Goal: Transaction & Acquisition: Purchase product/service

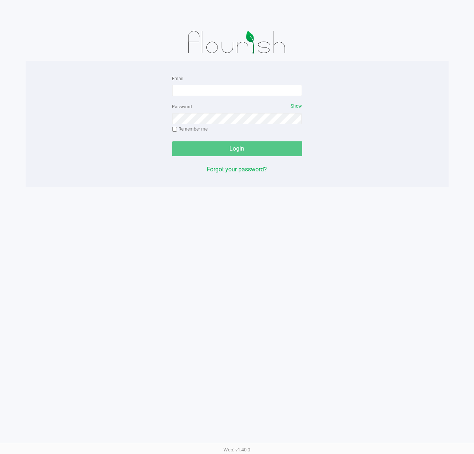
click at [399, 68] on div "Email Password Show Remember me Login Forgot your password?" at bounding box center [237, 124] width 423 height 126
drag, startPoint x: 233, startPoint y: 89, endPoint x: 222, endPoint y: 86, distance: 11.9
click at [231, 89] on input "Email" at bounding box center [237, 90] width 130 height 11
type input "[EMAIL_ADDRESS][DOMAIN_NAME]"
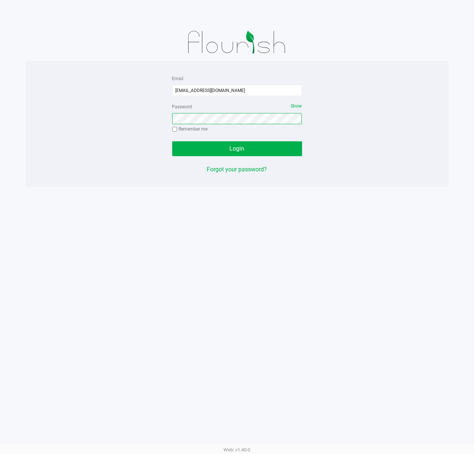
click at [172, 141] on button "Login" at bounding box center [237, 148] width 130 height 15
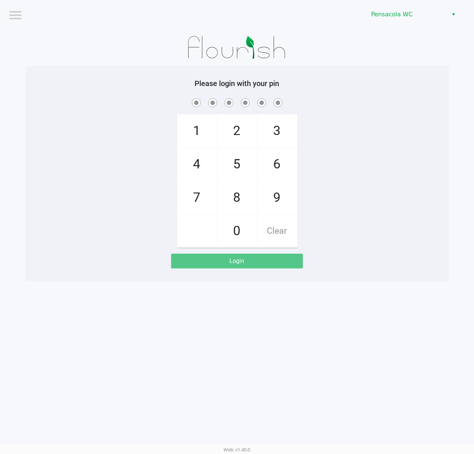
click at [126, 263] on app-pos-login "Please login with your pin 1 4 7 2 5 8 0 3 6 9 Clear Login" at bounding box center [237, 174] width 412 height 190
click at [124, 265] on app-pos-login "Please login with your pin 1 4 7 2 5 8 0 3 6 9 Clear Login" at bounding box center [237, 174] width 412 height 190
checkbox input "true"
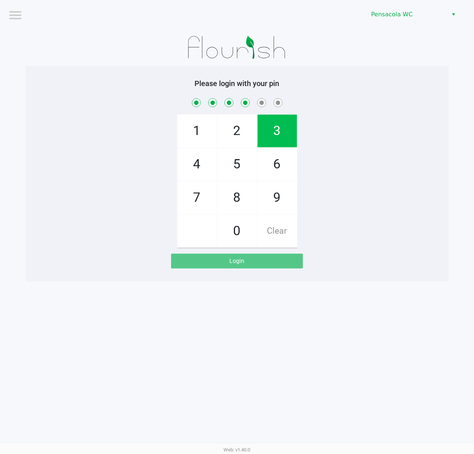
checkbox input "true"
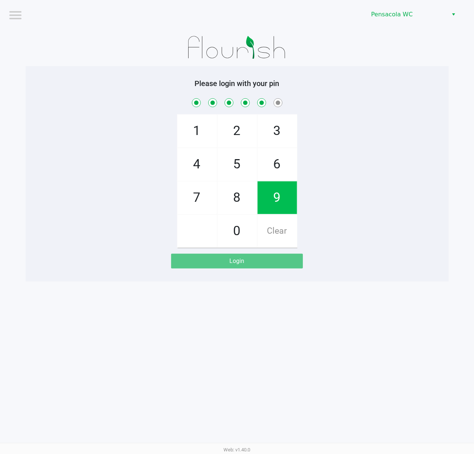
checkbox input "true"
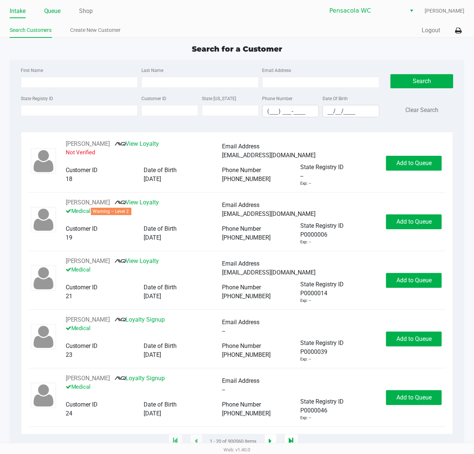
click at [52, 12] on link "Queue" at bounding box center [52, 11] width 17 height 10
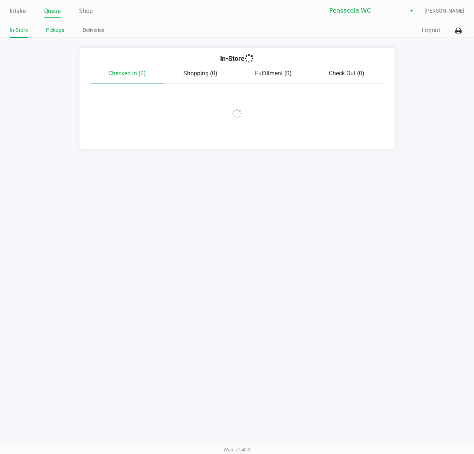
click at [59, 27] on link "Pickups" at bounding box center [55, 30] width 18 height 9
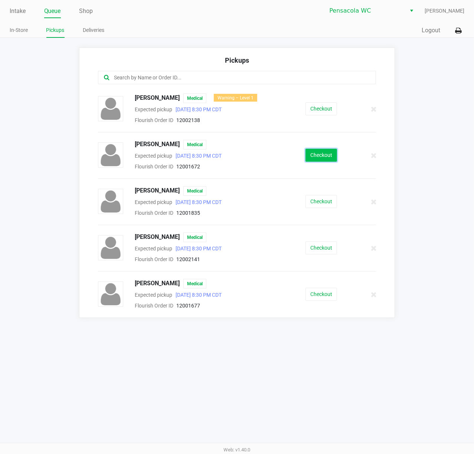
click at [307, 155] on button "Checkout" at bounding box center [321, 155] width 32 height 13
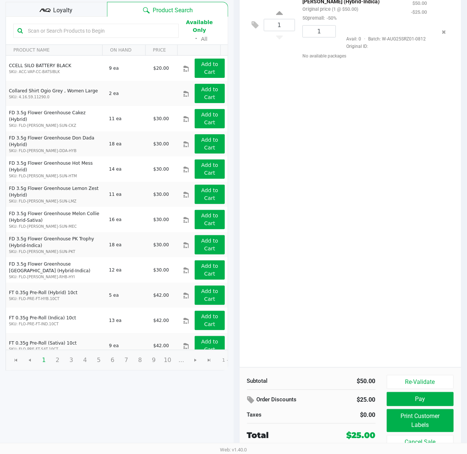
scroll to position [86, 0]
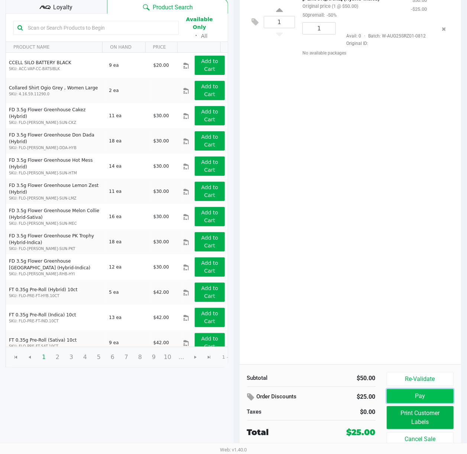
click at [404, 401] on button "Pay" at bounding box center [419, 396] width 67 height 14
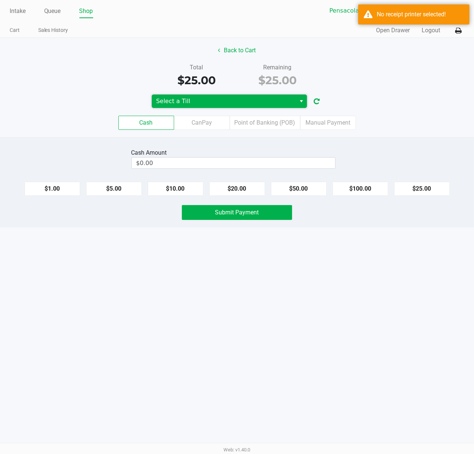
click at [249, 100] on span "Select a Till" at bounding box center [223, 101] width 135 height 9
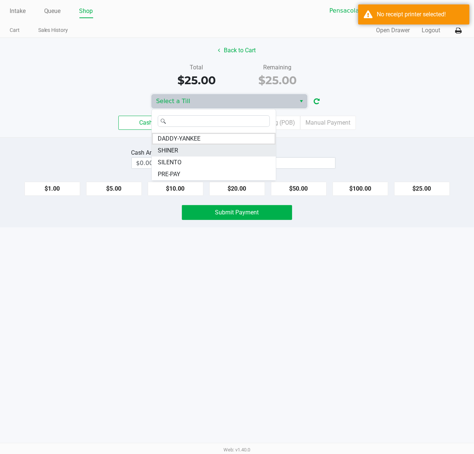
click at [213, 153] on li "SHINER" at bounding box center [214, 151] width 124 height 12
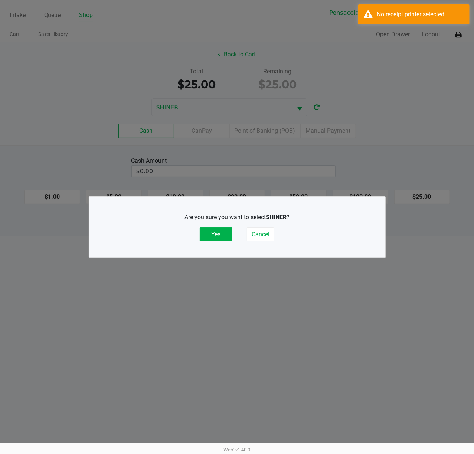
click at [260, 226] on div "Are you sure you want to select SHINER ? Yes Cancel" at bounding box center [237, 227] width 266 height 29
click at [262, 229] on button "Cancel" at bounding box center [260, 235] width 27 height 14
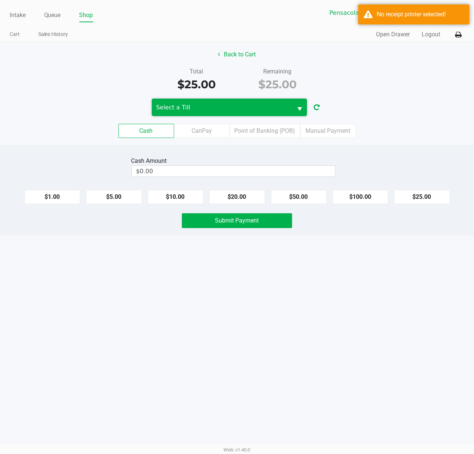
click at [215, 113] on span "Select a Till" at bounding box center [222, 107] width 141 height 17
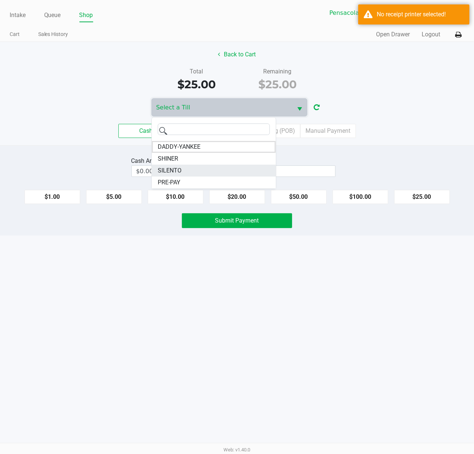
click at [207, 169] on li "SILENTO" at bounding box center [214, 171] width 124 height 12
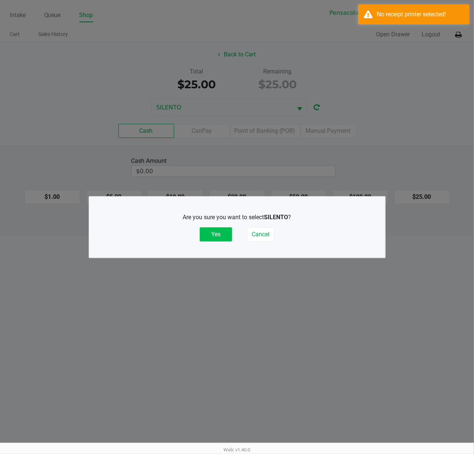
click at [222, 228] on button "Yes" at bounding box center [216, 235] width 32 height 14
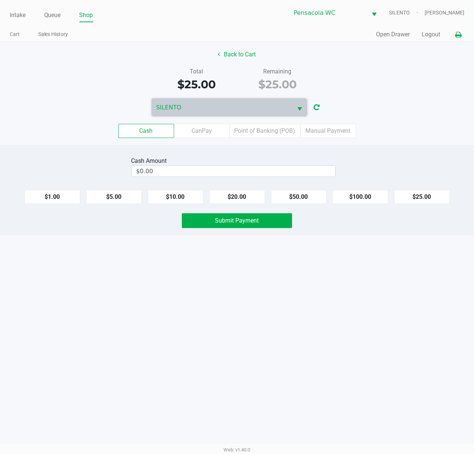
click at [459, 32] on icon at bounding box center [458, 34] width 6 height 5
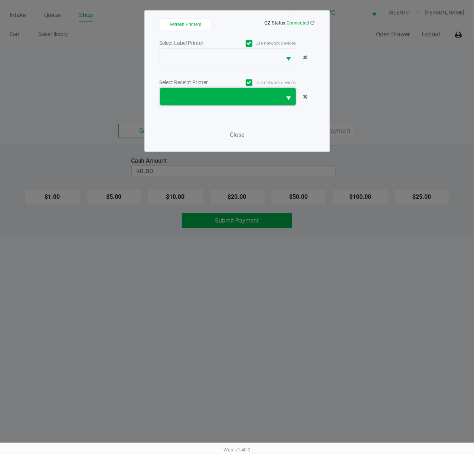
click at [207, 92] on span at bounding box center [220, 96] width 113 height 9
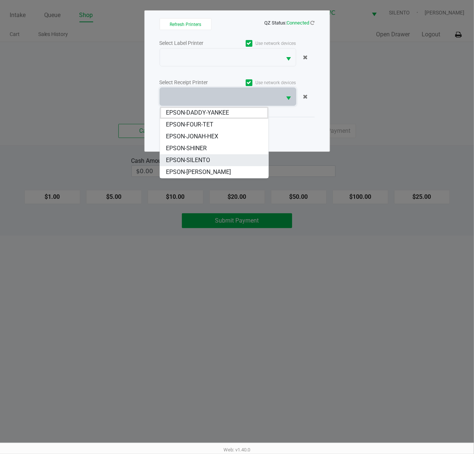
click at [215, 158] on li "EPSON-SILENTO" at bounding box center [214, 160] width 108 height 12
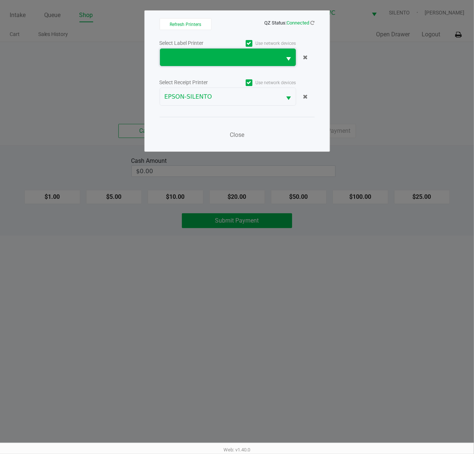
click at [208, 57] on span at bounding box center [220, 57] width 113 height 9
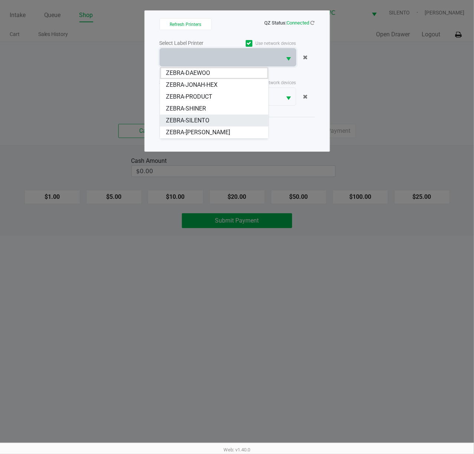
click at [207, 121] on span "ZEBRA-SILENTO" at bounding box center [187, 120] width 43 height 9
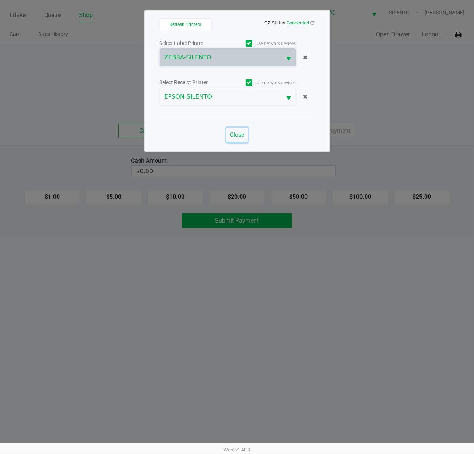
click at [235, 134] on span "Close" at bounding box center [237, 134] width 14 height 7
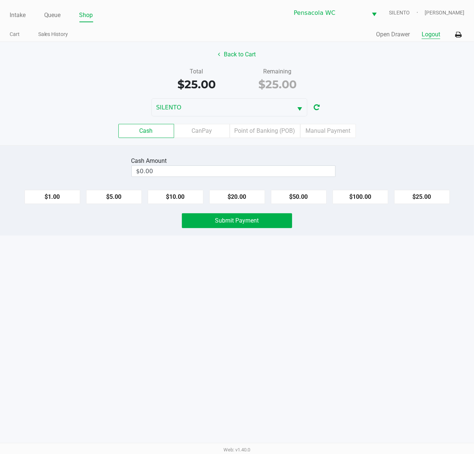
click at [439, 37] on button "Logout" at bounding box center [431, 34] width 19 height 9
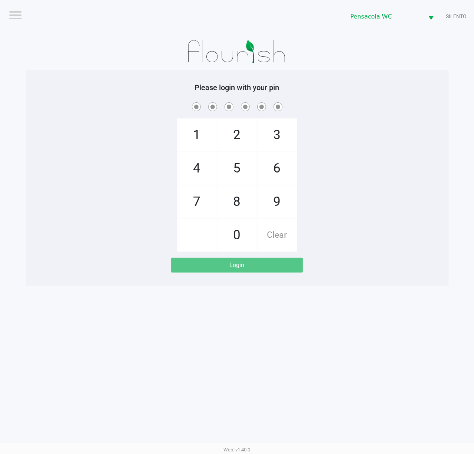
click at [423, 68] on div at bounding box center [237, 51] width 423 height 37
